Goal: Register for event/course

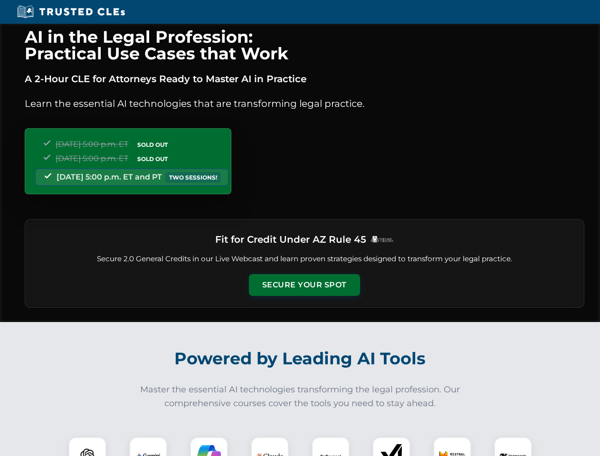
click at [304, 285] on button "Secure Your Spot" at bounding box center [304, 285] width 111 height 22
click at [87, 447] on img at bounding box center [88, 456] width 28 height 28
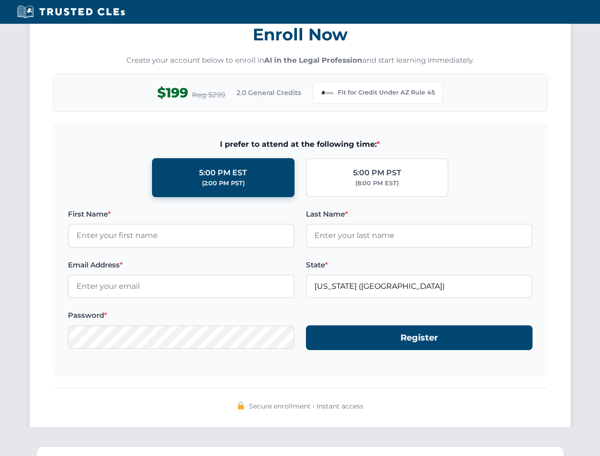
scroll to position [926, 0]
